Goal: Information Seeking & Learning: Learn about a topic

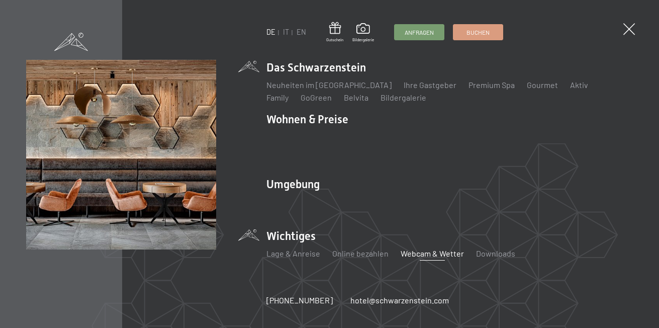
click at [424, 248] on link "Webcam & Wetter" at bounding box center [432, 253] width 63 height 10
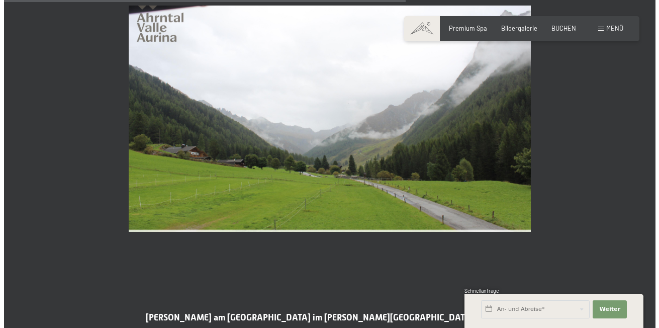
scroll to position [1760, 0]
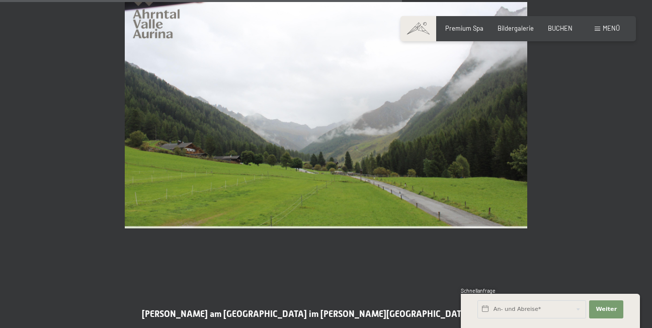
click at [606, 29] on span "Menü" at bounding box center [610, 28] width 17 height 8
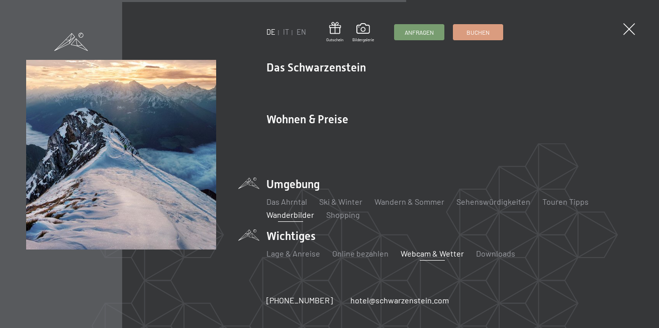
click at [283, 210] on link "Wanderbilder" at bounding box center [291, 215] width 48 height 10
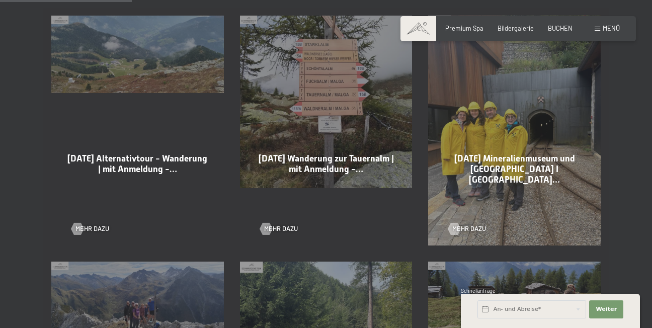
scroll to position [553, 0]
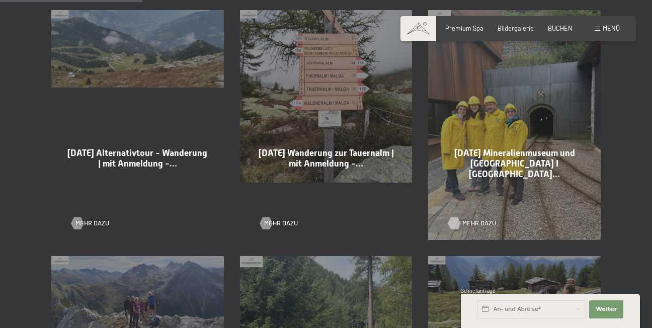
click at [456, 217] on div at bounding box center [454, 223] width 7 height 12
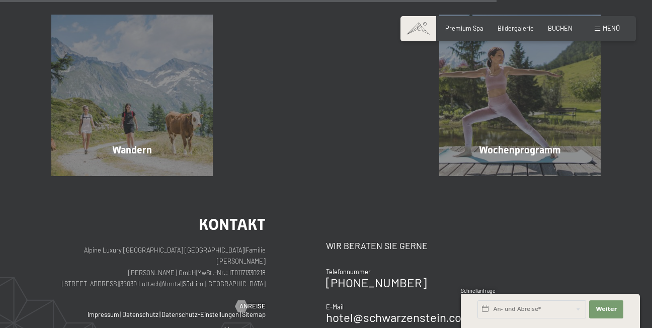
scroll to position [754, 0]
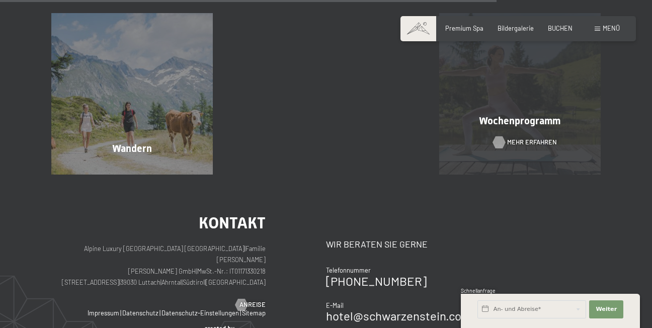
click at [512, 140] on span "Mehr erfahren" at bounding box center [532, 142] width 50 height 9
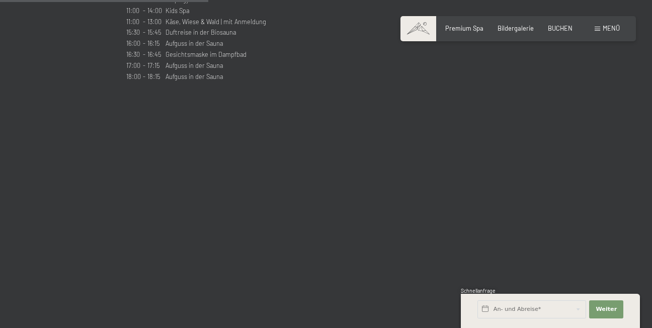
scroll to position [1106, 0]
